Goal: Information Seeking & Learning: Stay updated

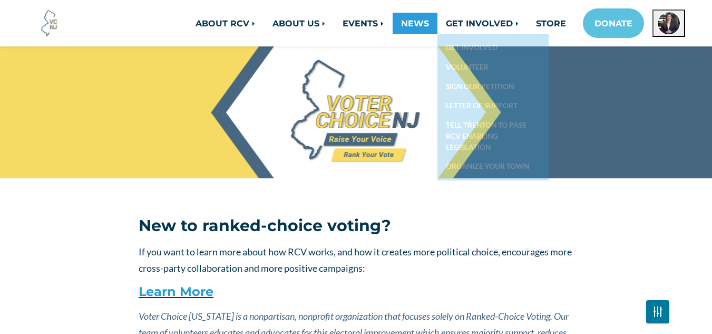
click at [406, 26] on link "NEWS" at bounding box center [415, 23] width 45 height 21
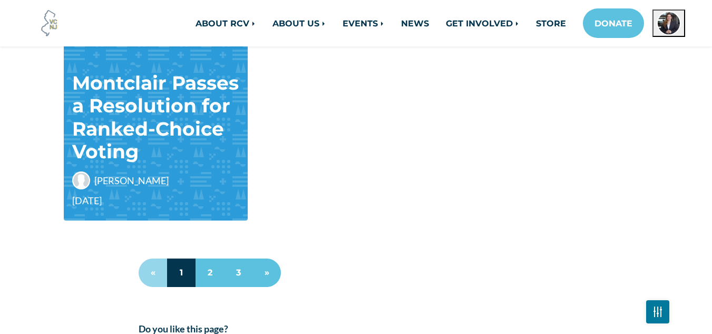
scroll to position [1012, 0]
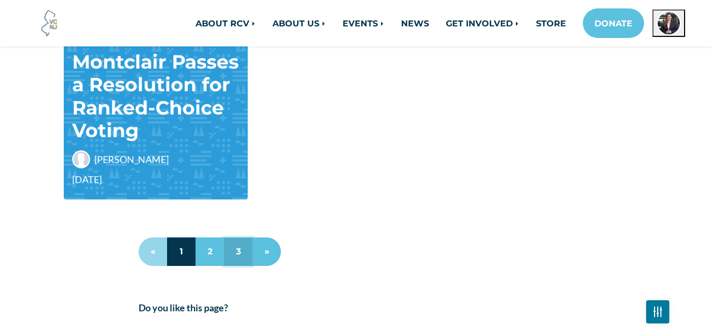
click at [237, 252] on link "3" at bounding box center [238, 251] width 28 height 28
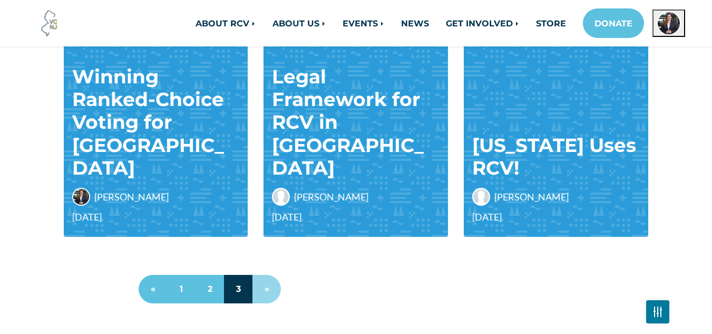
scroll to position [729, 0]
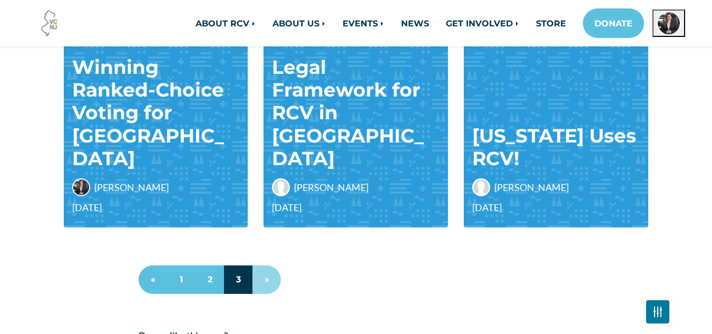
click at [271, 278] on li "»" at bounding box center [266, 279] width 28 height 28
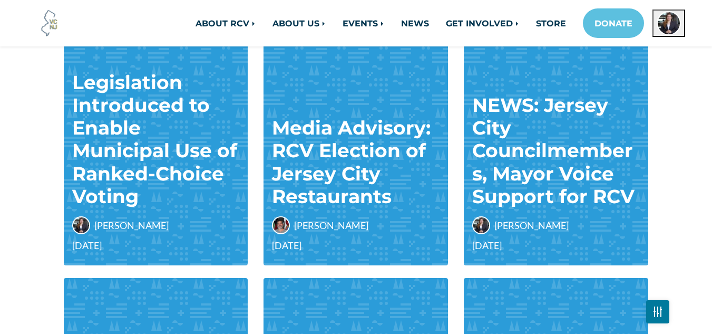
scroll to position [160, 0]
